Goal: Task Accomplishment & Management: Complete application form

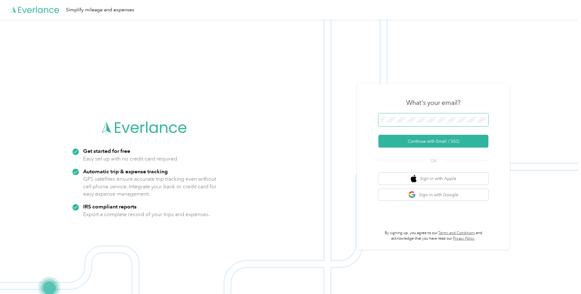
click at [486, 121] on nordpass-icon at bounding box center [486, 121] width 0 height 0
click at [526, 87] on img at bounding box center [289, 167] width 578 height 294
click at [441, 193] on button "Sign in with Google" at bounding box center [433, 195] width 110 height 12
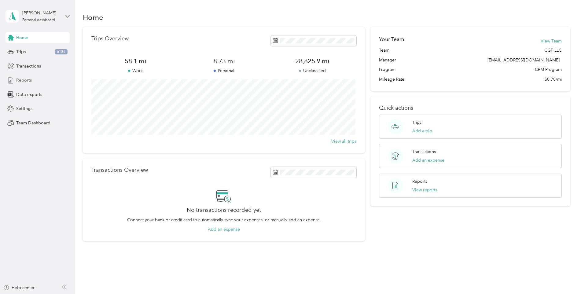
click at [26, 79] on span "Reports" at bounding box center [24, 80] width 16 height 6
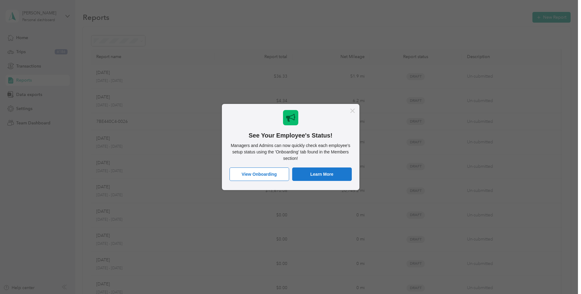
click at [352, 110] on icon "Close Message" at bounding box center [352, 111] width 5 height 5
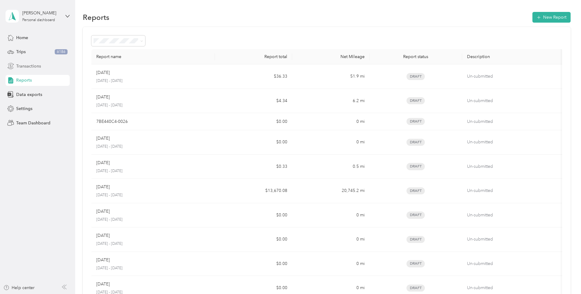
click at [31, 65] on span "Transactions" at bounding box center [28, 66] width 25 height 6
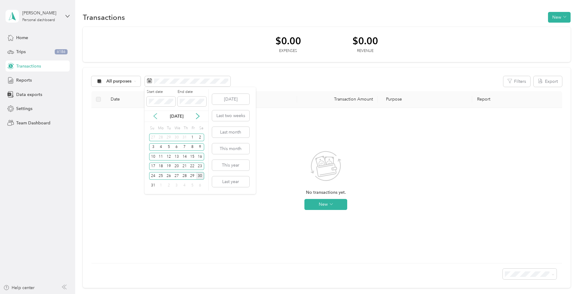
click at [153, 117] on icon at bounding box center [155, 116] width 6 height 6
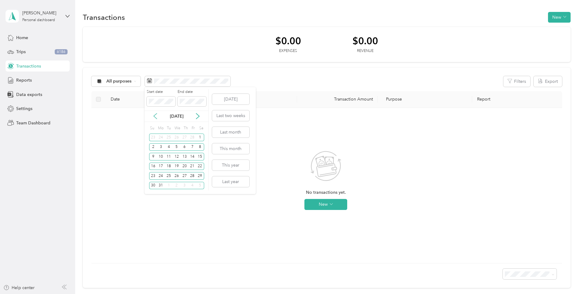
click at [153, 117] on icon at bounding box center [155, 116] width 6 height 6
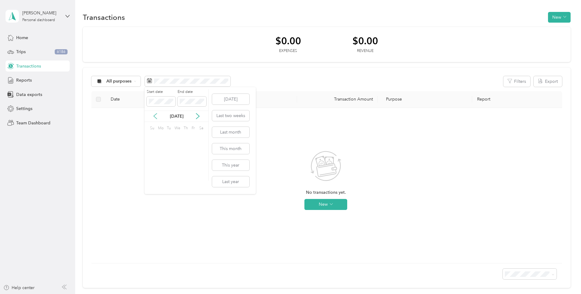
click at [153, 117] on icon at bounding box center [155, 116] width 6 height 6
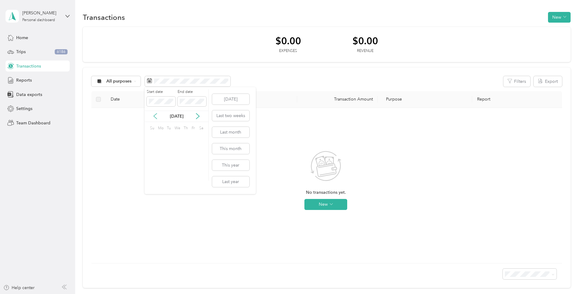
click at [153, 117] on icon at bounding box center [155, 116] width 6 height 6
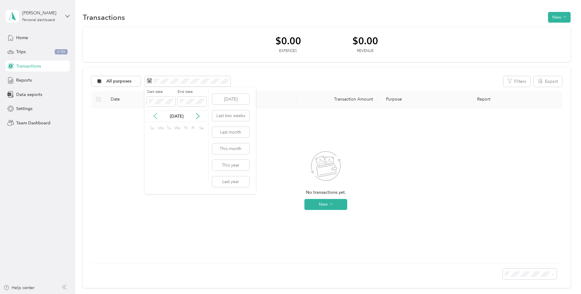
click at [153, 117] on icon at bounding box center [155, 116] width 6 height 6
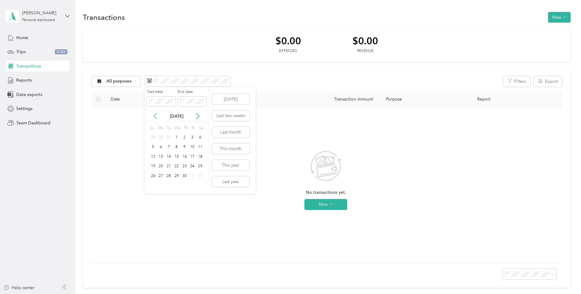
click at [153, 117] on icon at bounding box center [155, 116] width 6 height 6
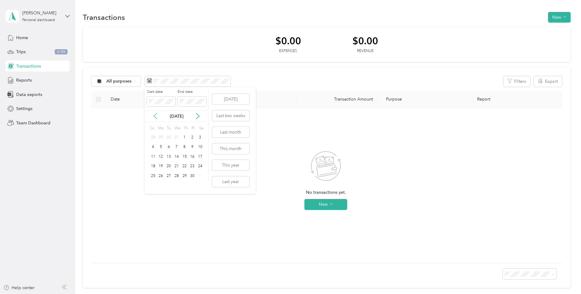
click at [153, 117] on icon at bounding box center [155, 116] width 6 height 6
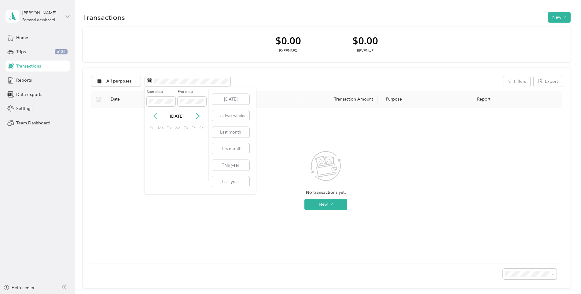
click at [153, 117] on icon at bounding box center [155, 116] width 6 height 6
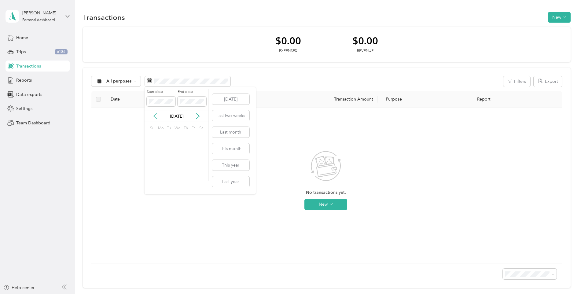
click at [153, 117] on icon at bounding box center [155, 116] width 6 height 6
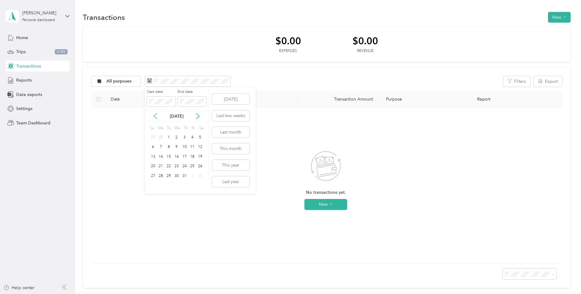
click at [153, 117] on icon at bounding box center [155, 116] width 6 height 6
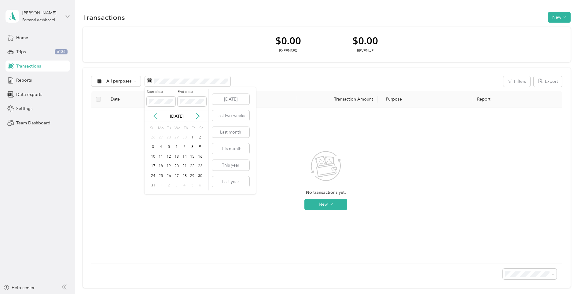
click at [153, 117] on icon at bounding box center [155, 116] width 6 height 6
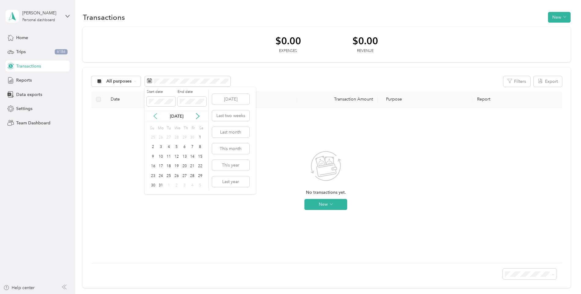
click at [153, 117] on icon at bounding box center [155, 116] width 6 height 6
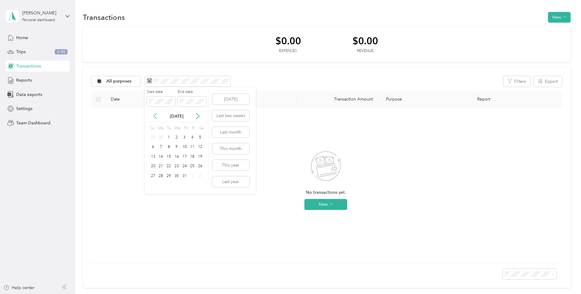
click at [153, 117] on icon at bounding box center [155, 116] width 6 height 6
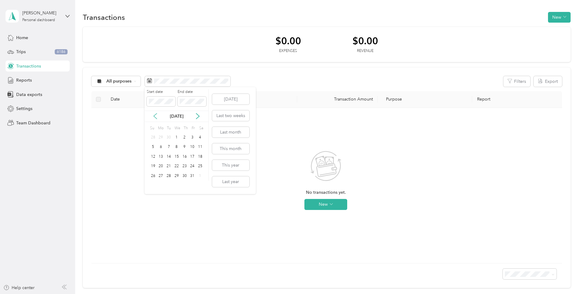
click at [153, 117] on icon at bounding box center [155, 116] width 6 height 6
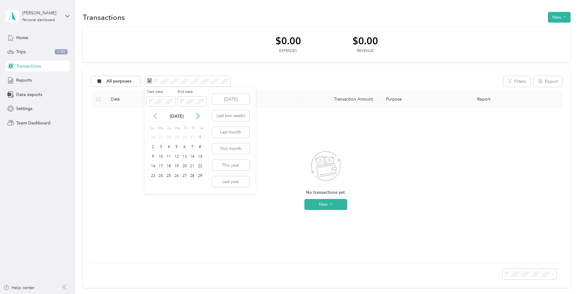
click at [153, 117] on icon at bounding box center [155, 116] width 6 height 6
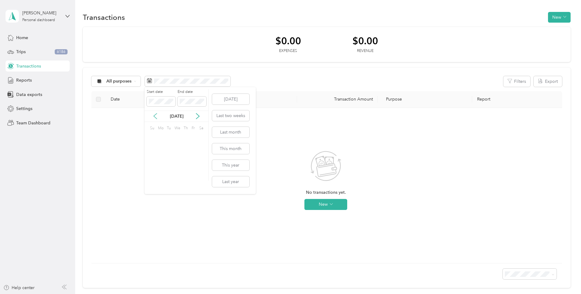
click at [153, 117] on icon at bounding box center [155, 116] width 6 height 6
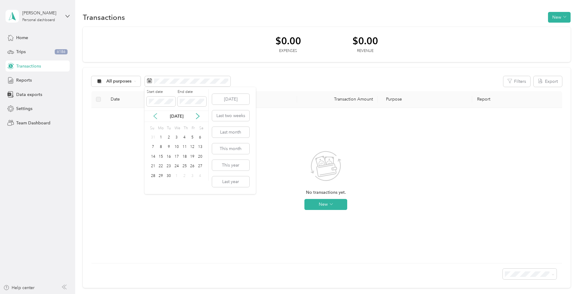
click at [153, 117] on icon at bounding box center [155, 116] width 6 height 6
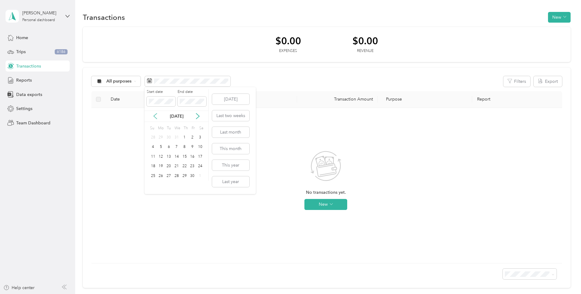
click at [153, 117] on icon at bounding box center [155, 116] width 6 height 6
click at [174, 134] on div "1" at bounding box center [177, 138] width 8 height 8
click at [199, 115] on icon at bounding box center [198, 116] width 6 height 6
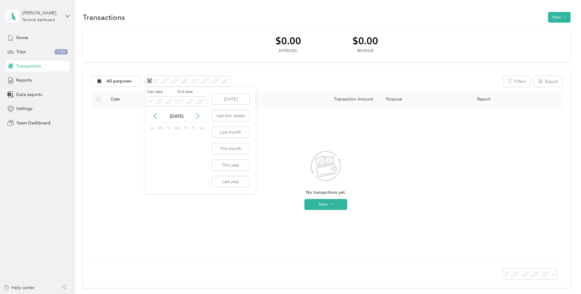
click at [199, 115] on icon at bounding box center [198, 116] width 6 height 6
click at [155, 118] on icon at bounding box center [155, 117] width 3 height 6
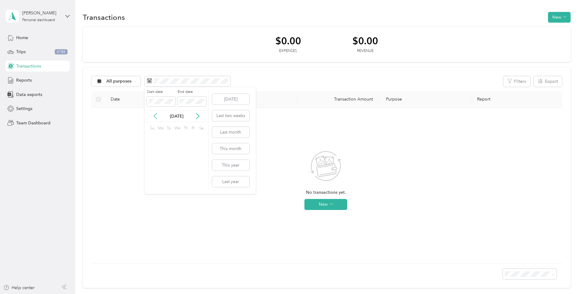
click at [155, 118] on icon at bounding box center [155, 117] width 3 height 6
click at [198, 116] on icon at bounding box center [198, 116] width 6 height 6
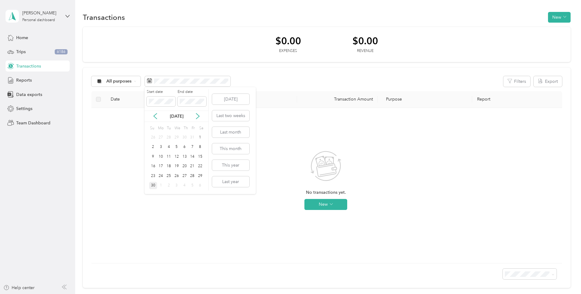
click at [155, 183] on div "30" at bounding box center [153, 186] width 8 height 8
click at [329, 204] on button "New" at bounding box center [325, 204] width 43 height 11
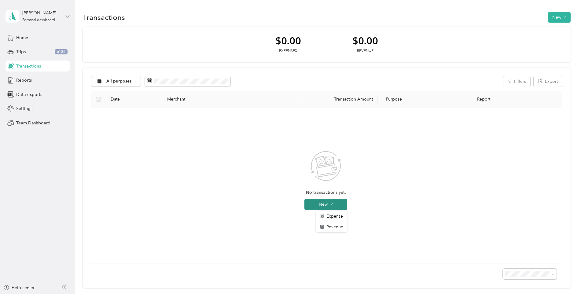
click at [329, 204] on button "New" at bounding box center [325, 204] width 43 height 11
click at [329, 205] on button "New" at bounding box center [325, 204] width 43 height 11
click at [331, 216] on span "Expense" at bounding box center [335, 216] width 17 height 6
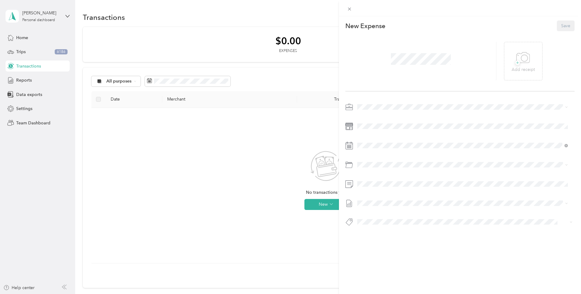
click at [330, 212] on div "This expense cannot be edited because it is either under review, approved, or p…" at bounding box center [290, 147] width 581 height 294
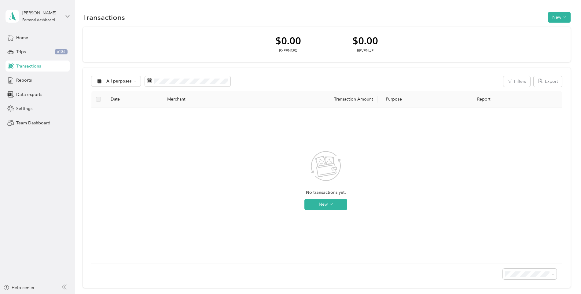
click at [239, 160] on div "No transactions yet. New" at bounding box center [325, 186] width 459 height 146
click at [285, 74] on div "All purposes Filters Export Date Merchant Transaction Amount Purpose Report No …" at bounding box center [327, 178] width 488 height 221
